Goal: Transaction & Acquisition: Download file/media

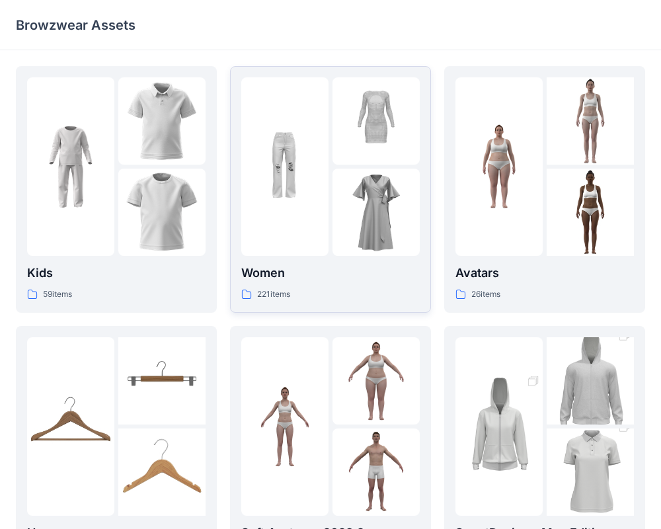
click at [320, 176] on img at bounding box center [284, 166] width 87 height 87
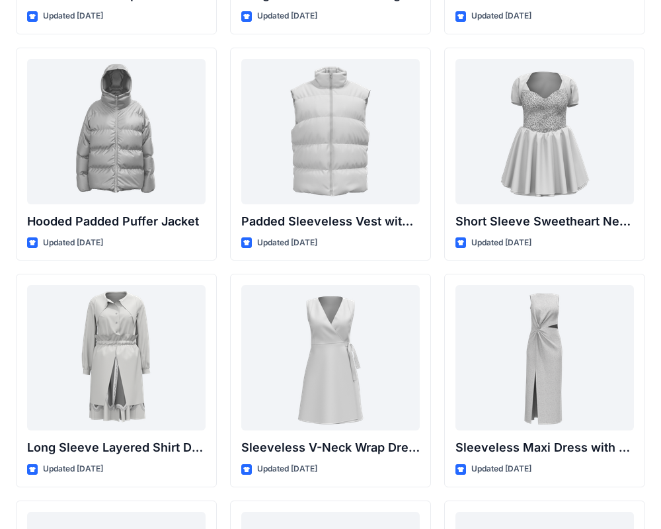
scroll to position [1656, 0]
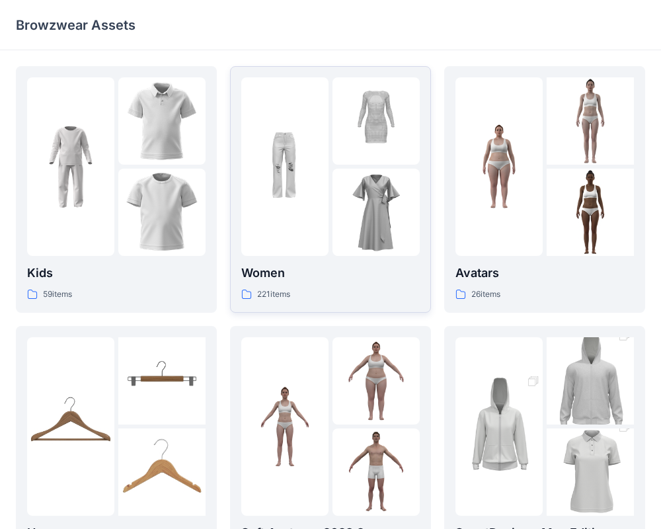
click at [340, 135] on div at bounding box center [375, 120] width 87 height 87
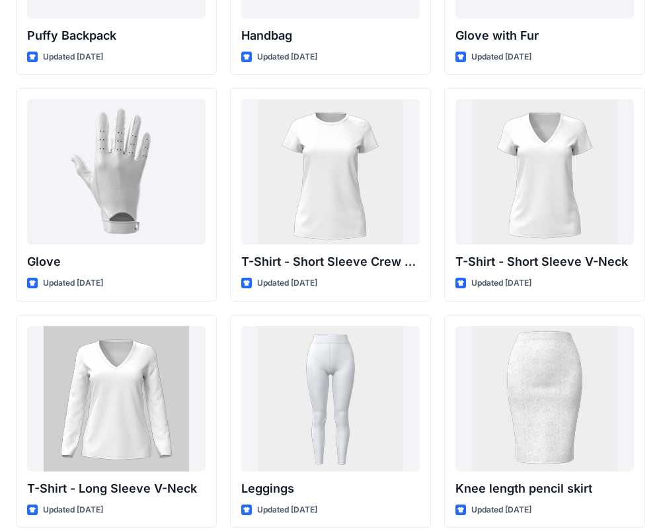
scroll to position [10193, 0]
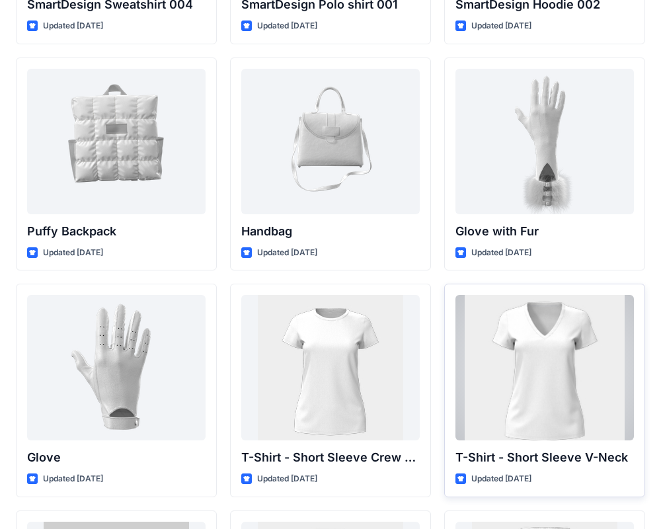
click at [566, 374] on div at bounding box center [544, 367] width 178 height 145
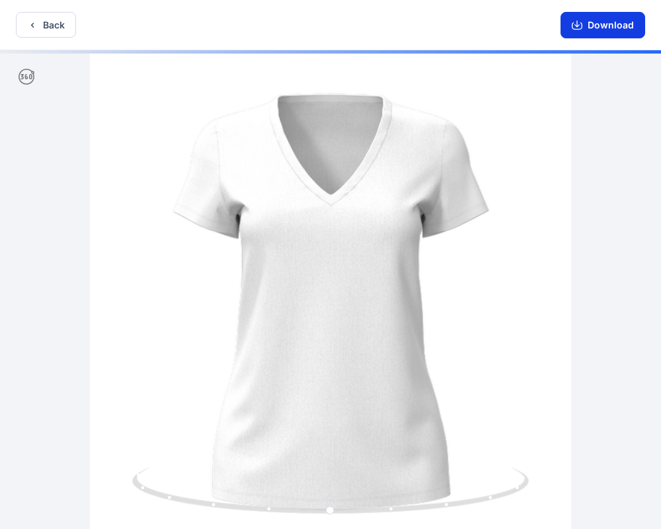
click at [596, 34] on button "Download" at bounding box center [602, 25] width 85 height 26
click at [594, 33] on button "Download" at bounding box center [602, 25] width 85 height 26
